Goal: Navigation & Orientation: Find specific page/section

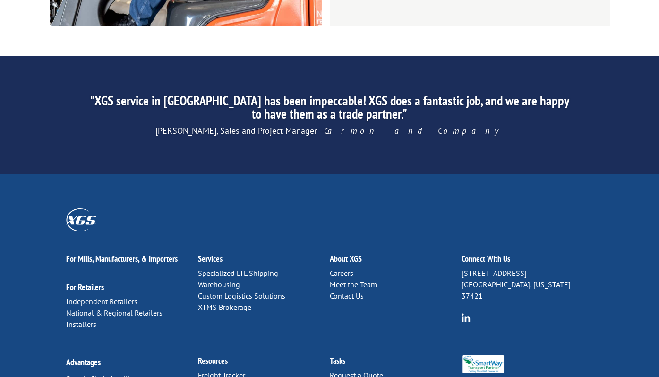
scroll to position [1490, 0]
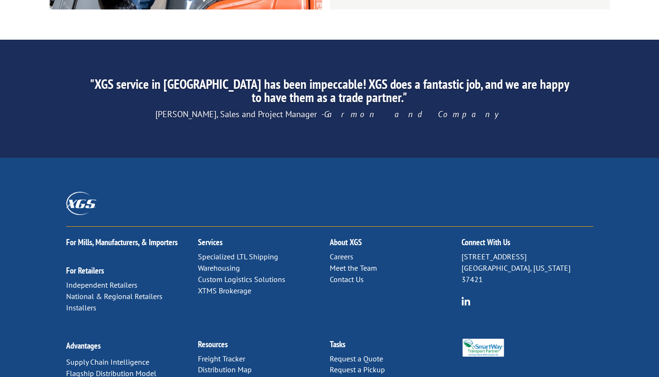
click at [337, 275] on link "Contact Us" at bounding box center [347, 279] width 34 height 9
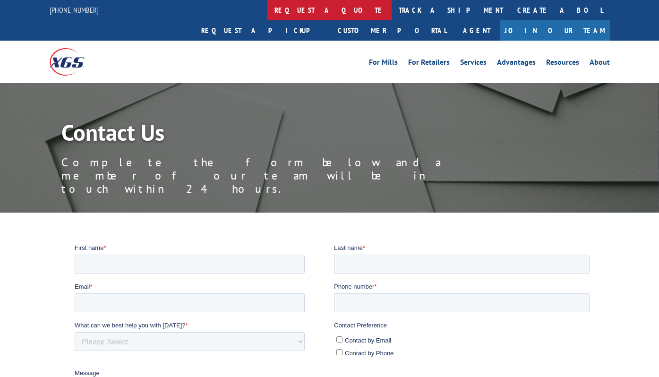
click at [268, 10] on link "request a quote" at bounding box center [330, 10] width 124 height 20
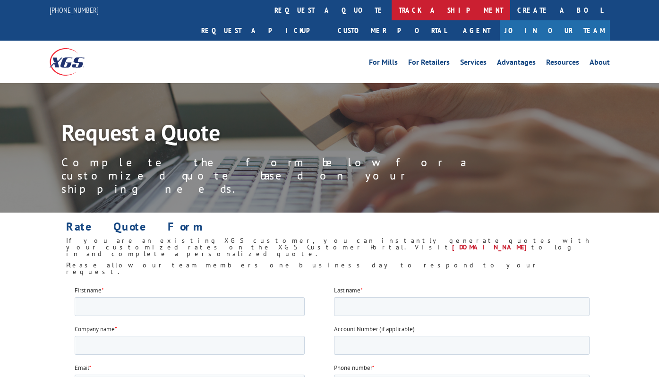
click at [392, 13] on link "track a shipment" at bounding box center [451, 10] width 119 height 20
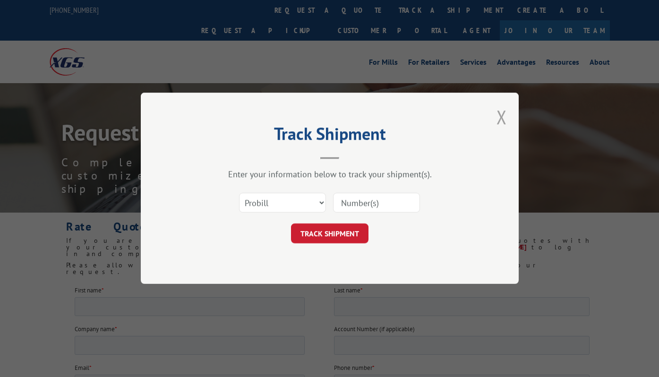
click at [502, 112] on button "Close modal" at bounding box center [502, 116] width 10 height 25
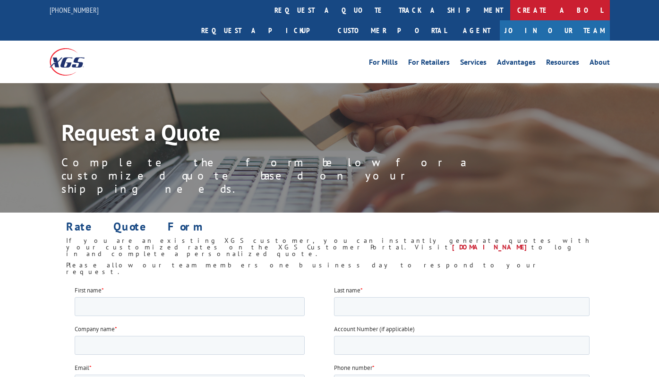
click at [510, 13] on link "Create a BOL" at bounding box center [560, 10] width 100 height 20
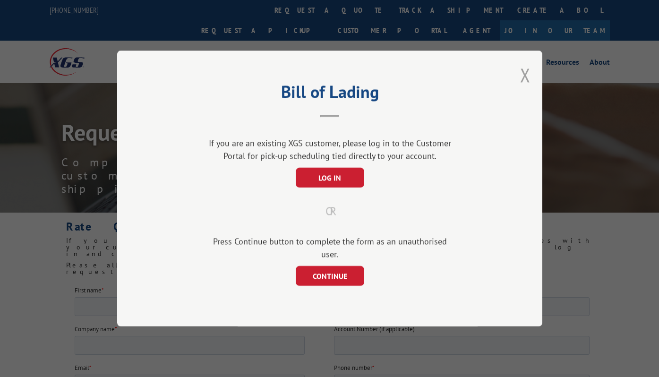
click at [526, 80] on button "Close modal" at bounding box center [525, 74] width 10 height 25
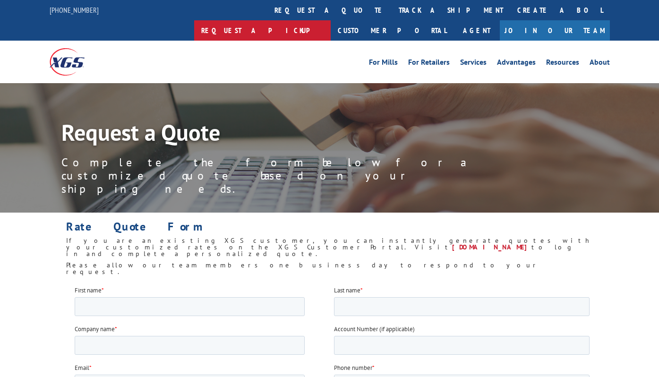
click at [331, 20] on link "Request a pickup" at bounding box center [262, 30] width 137 height 20
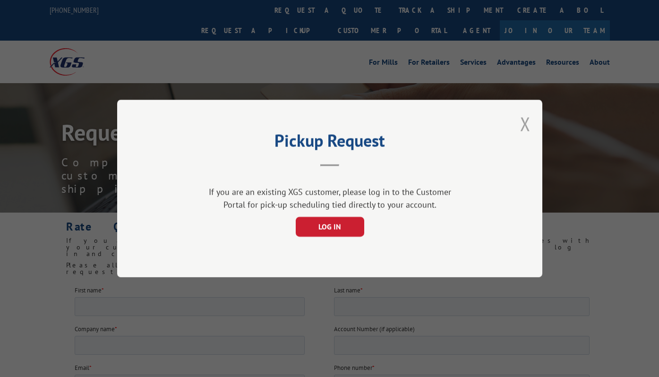
click at [525, 122] on button "Close modal" at bounding box center [525, 124] width 10 height 25
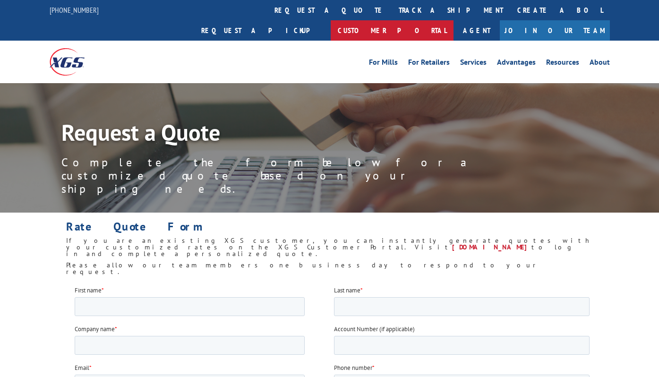
click at [454, 20] on link "Customer Portal" at bounding box center [392, 30] width 123 height 20
